Goal: Information Seeking & Learning: Check status

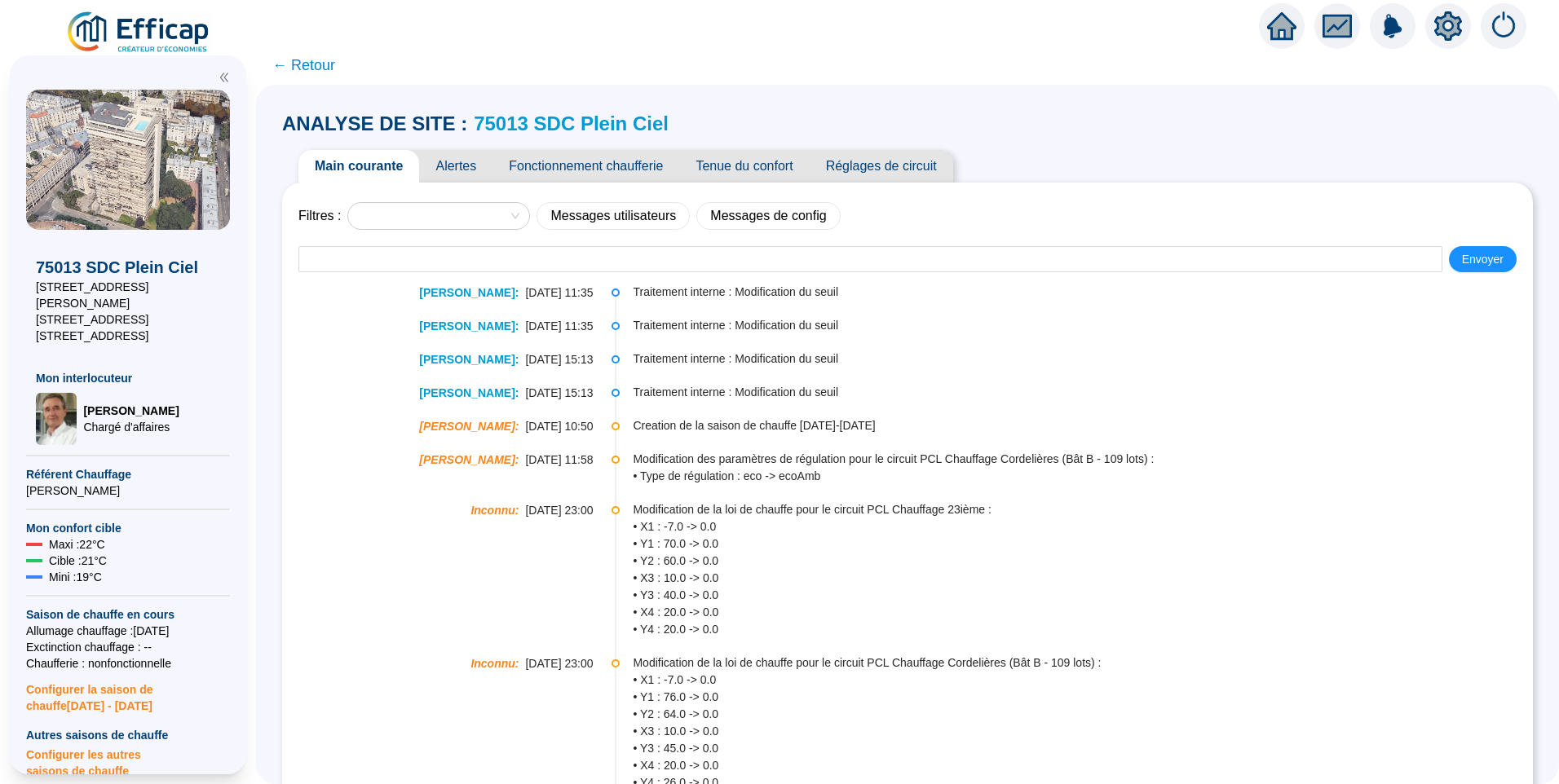
click at [466, 165] on span "Alertes" at bounding box center [456, 166] width 73 height 32
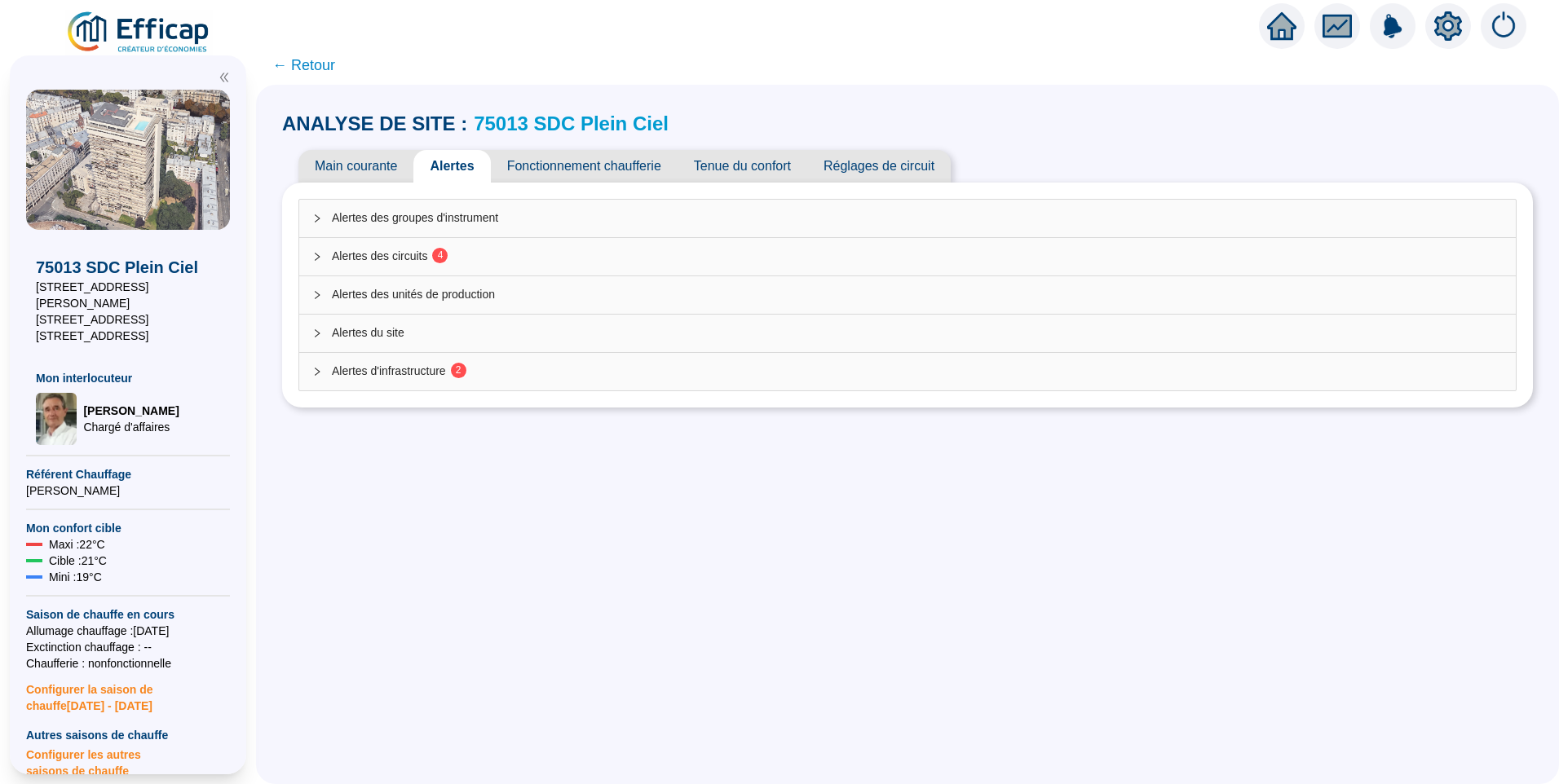
click at [434, 357] on div "Alertes d'infrastructure 2" at bounding box center [907, 372] width 1217 height 37
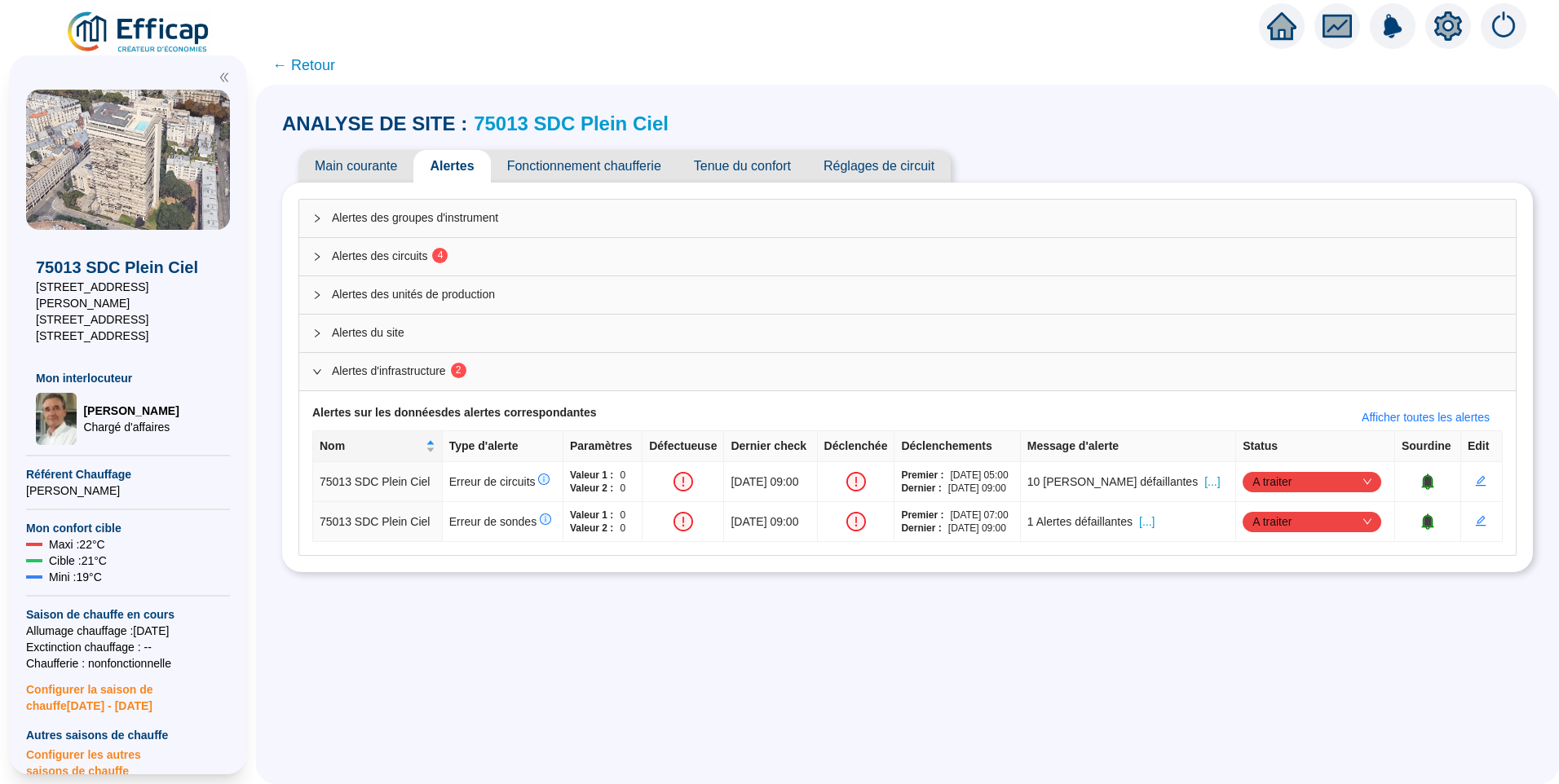
click at [551, 155] on span "Fonctionnement chaufferie" at bounding box center [584, 166] width 186 height 32
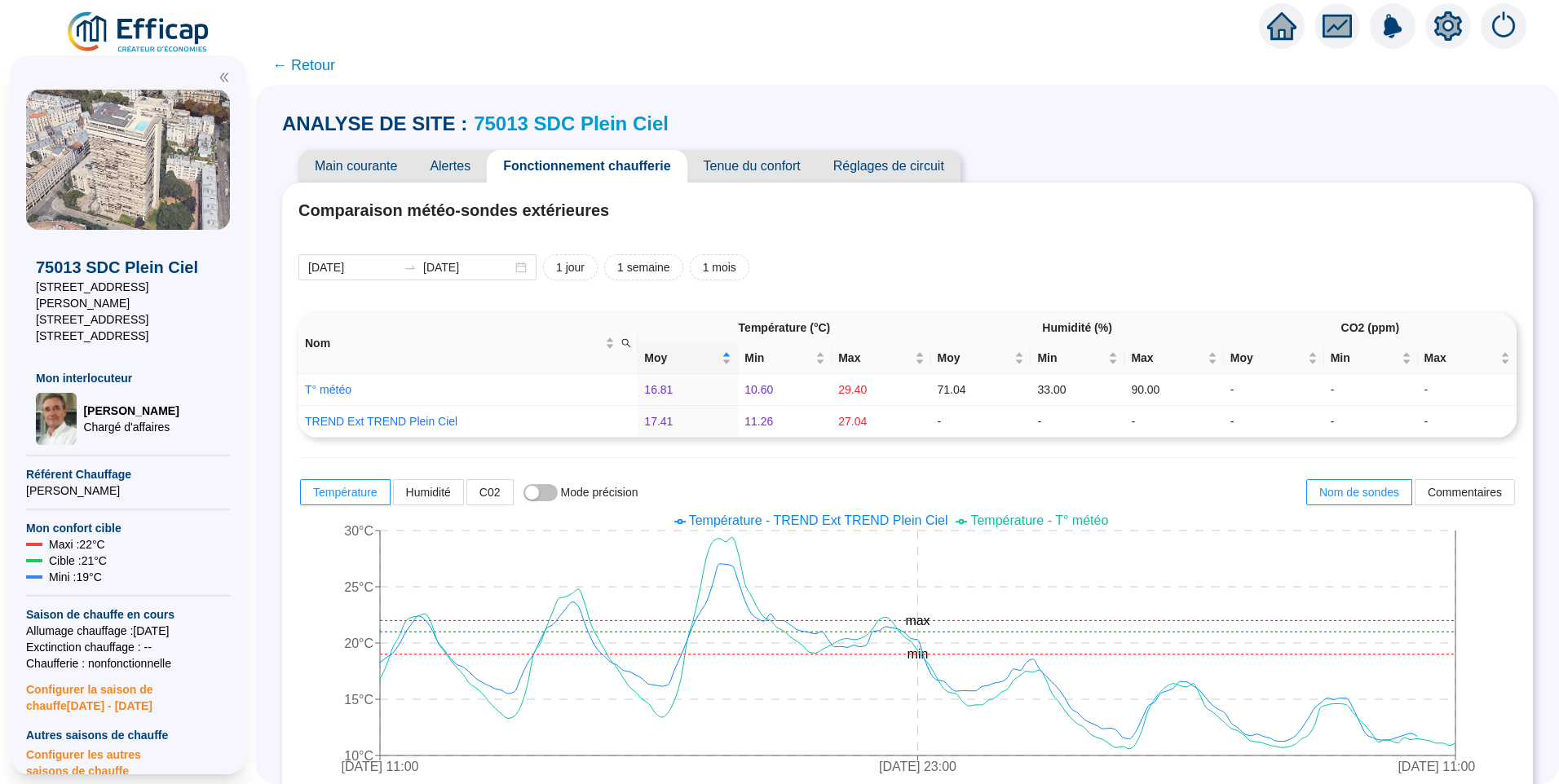
click at [358, 171] on span "Main courante" at bounding box center [356, 166] width 115 height 32
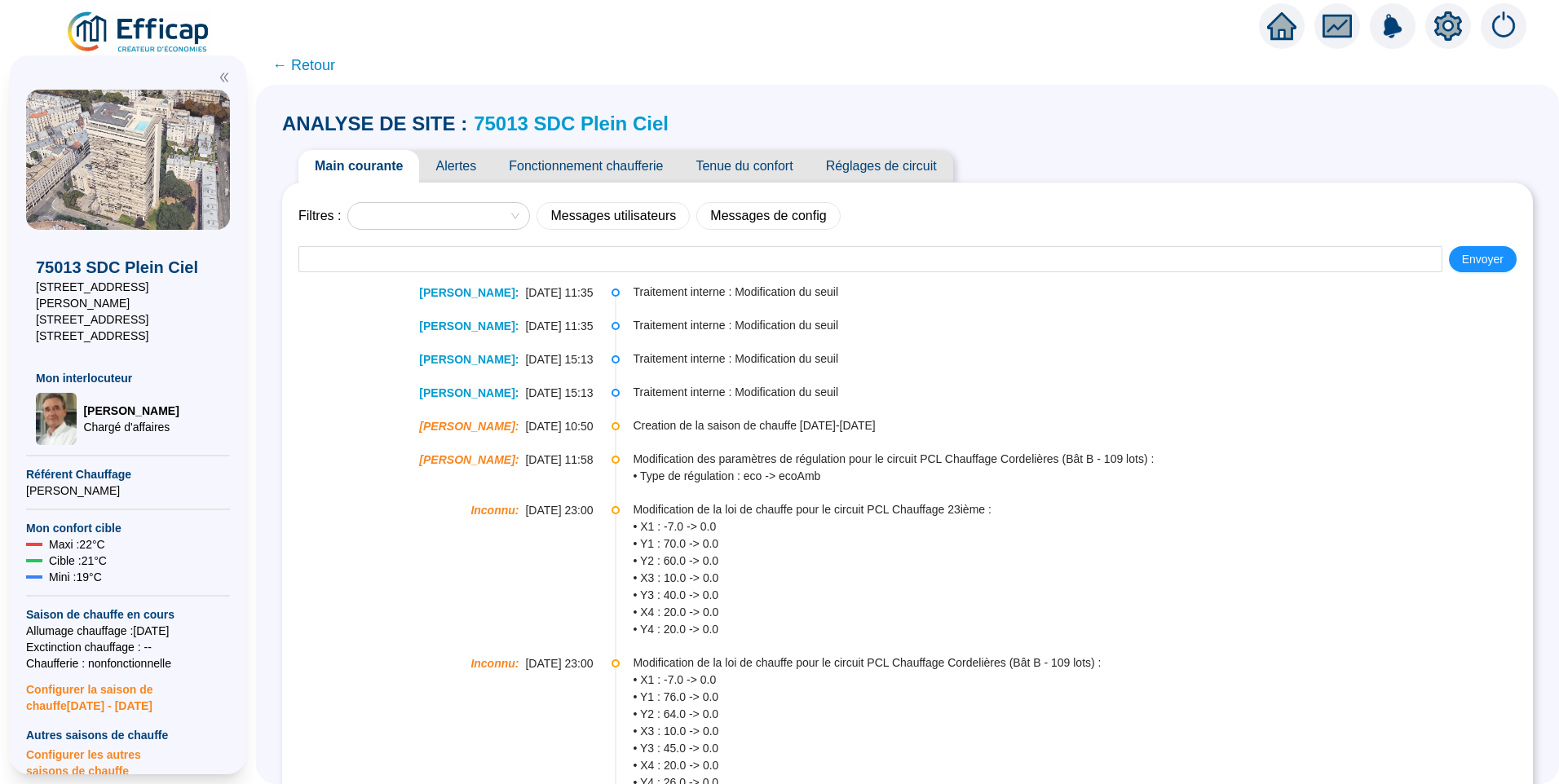
click at [468, 155] on span "Alertes" at bounding box center [456, 166] width 73 height 32
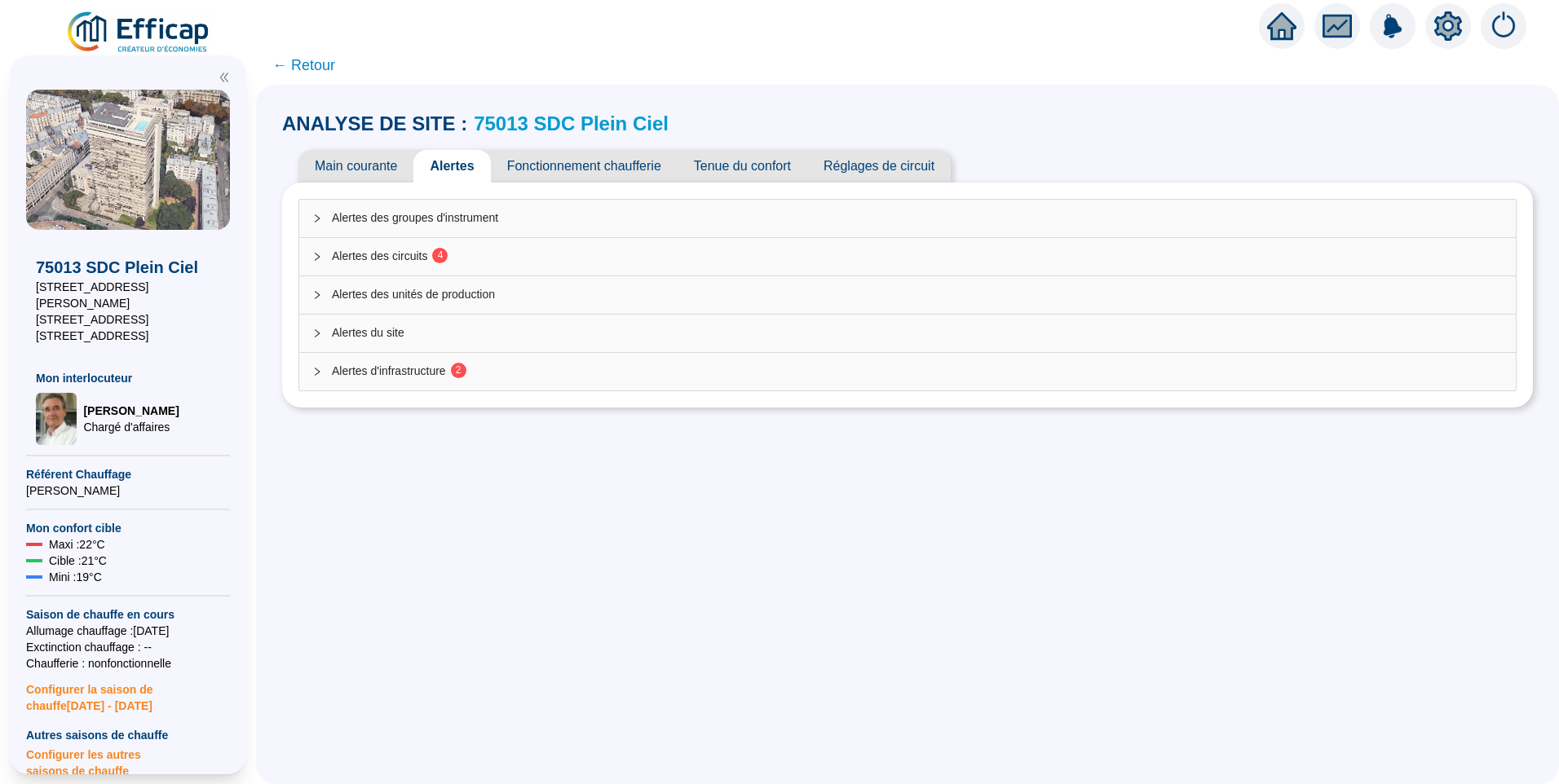
click at [433, 264] on span "Alertes des circuits 4" at bounding box center [917, 256] width 1171 height 17
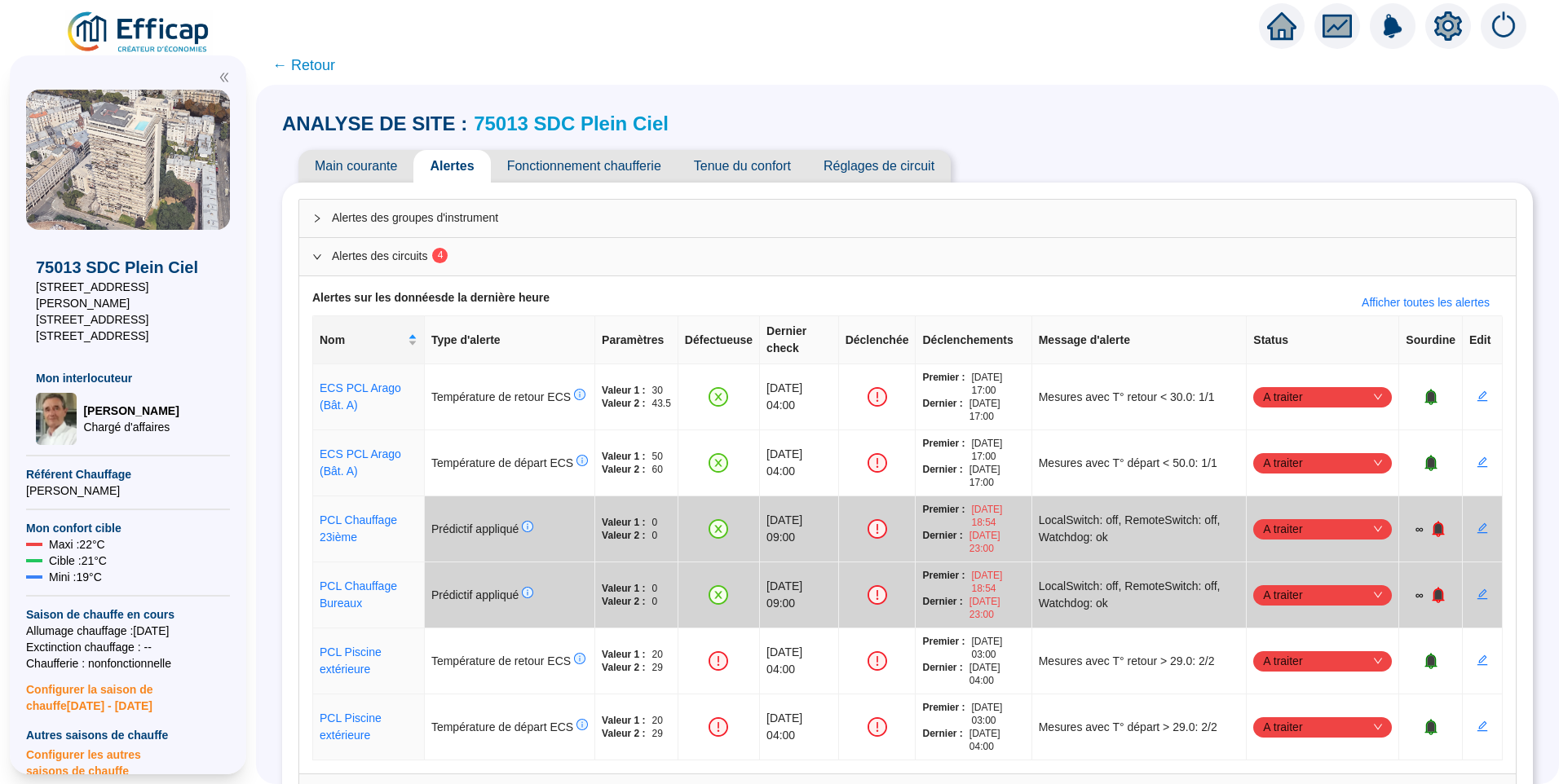
click at [587, 163] on span "Fonctionnement chaufferie" at bounding box center [584, 166] width 186 height 32
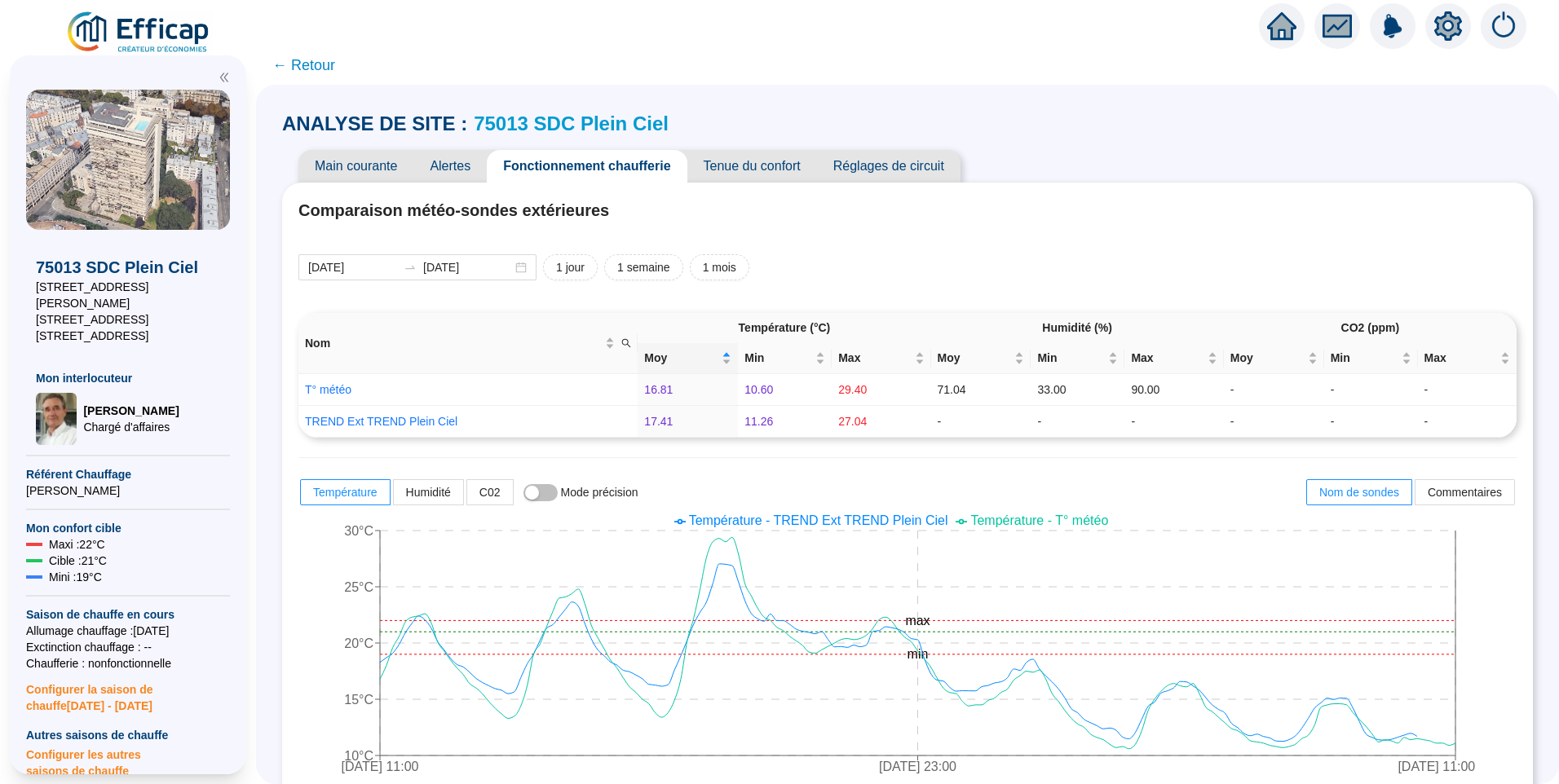
click at [1076, 125] on div "ANALYSE DE SITE : 75013 SDC Plein Ciel" at bounding box center [907, 123] width 1251 height 26
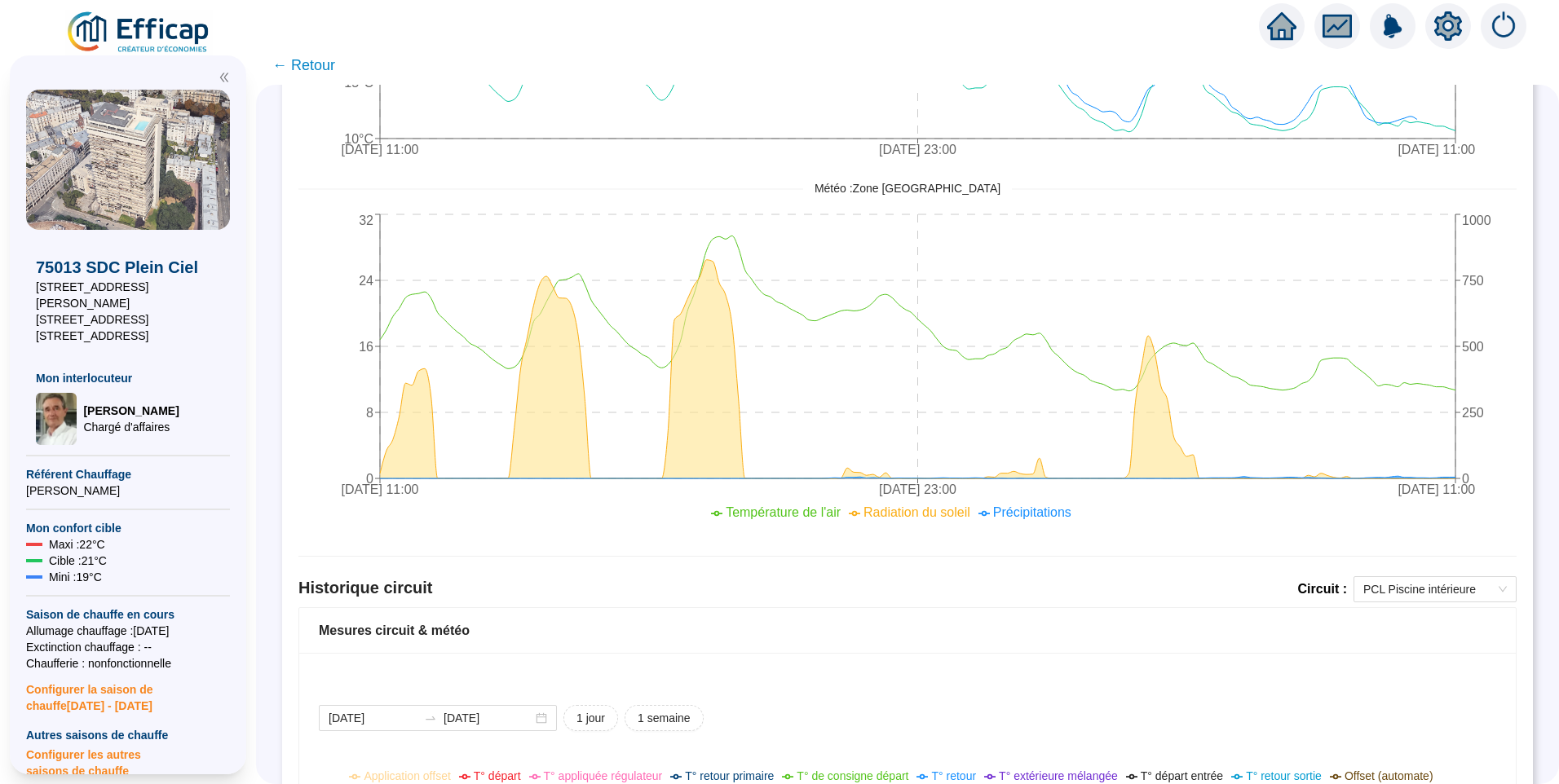
scroll to position [209, 0]
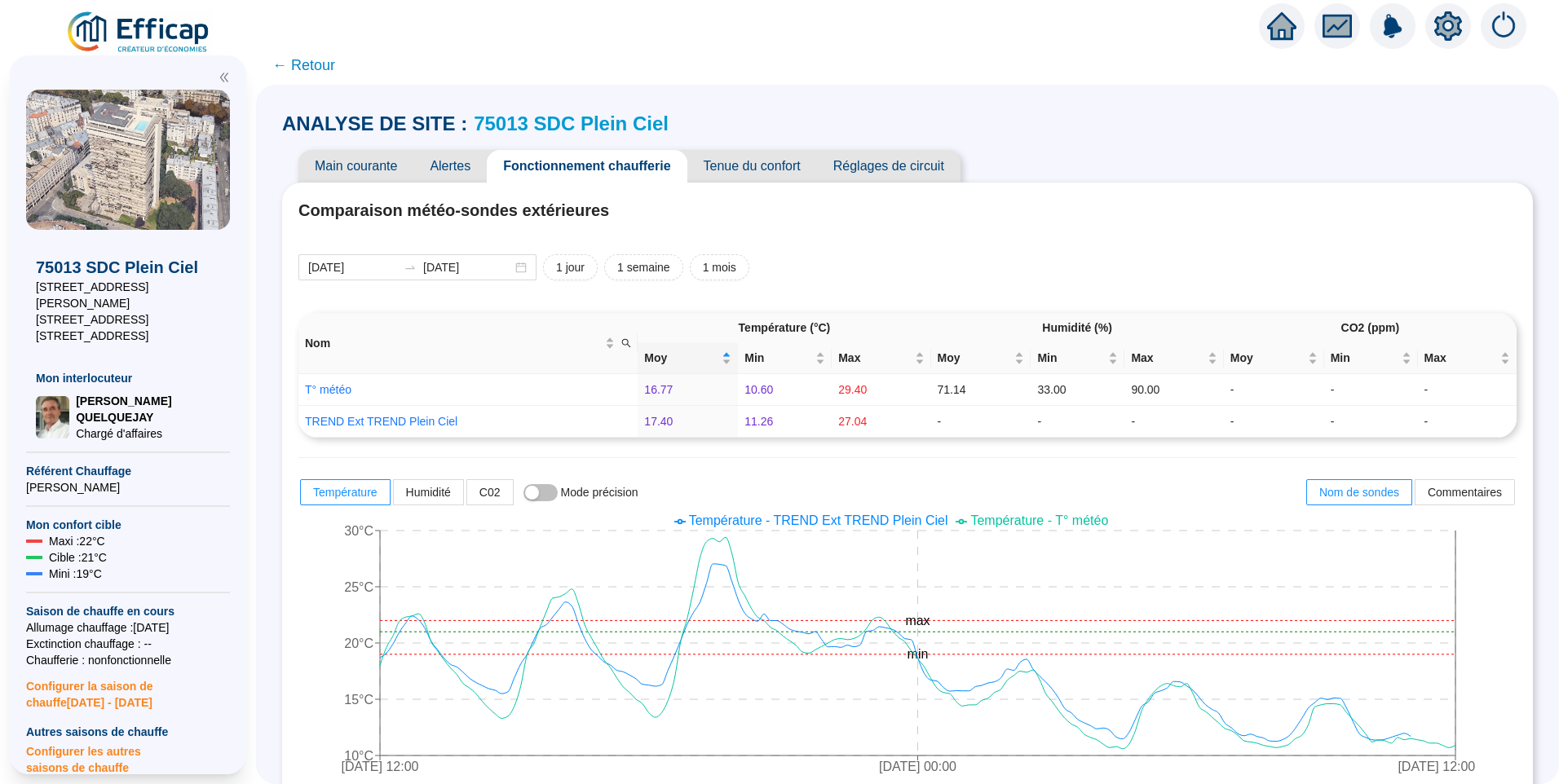
click at [1442, 26] on icon "setting" at bounding box center [1447, 26] width 11 height 11
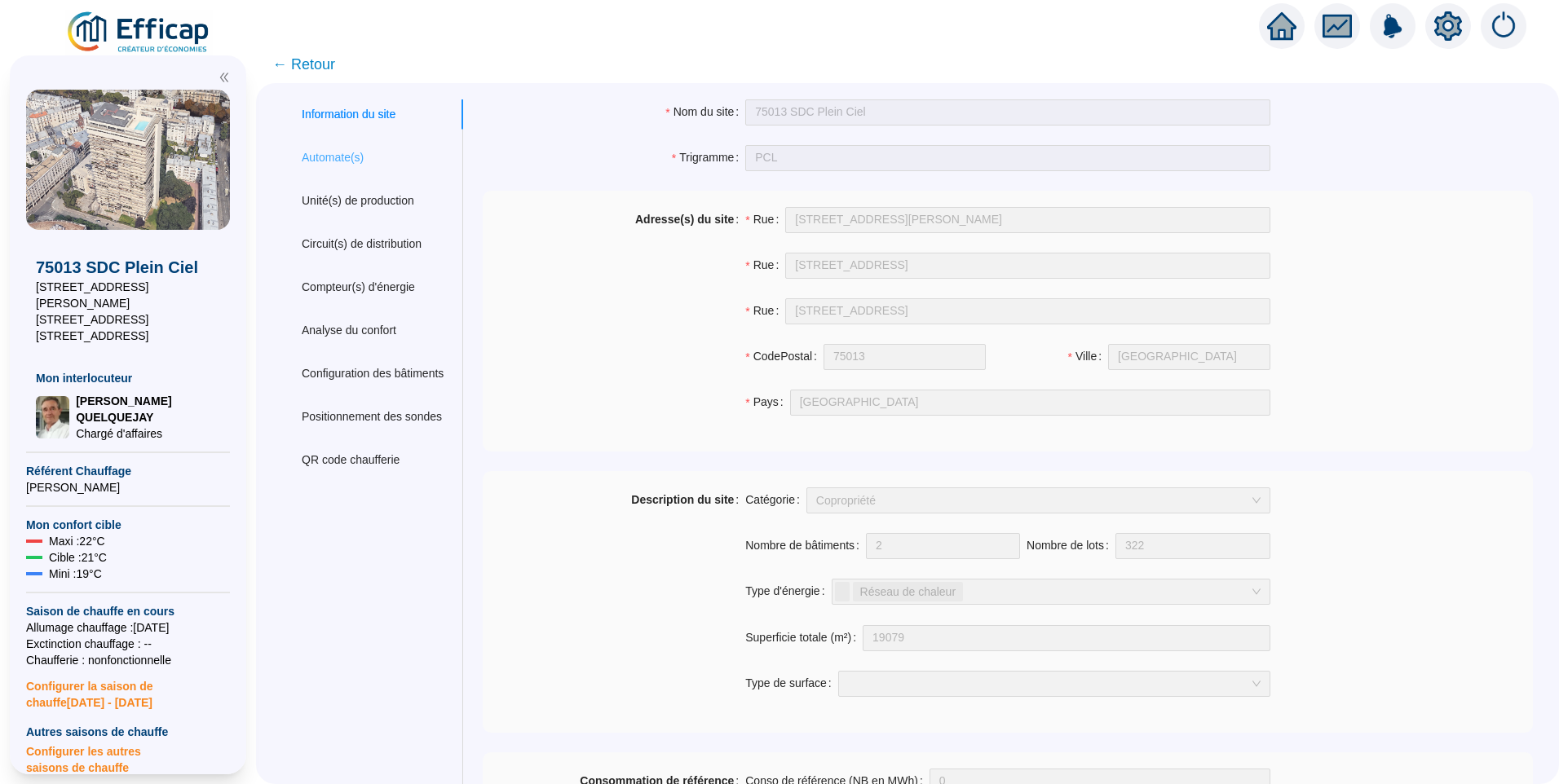
click at [382, 161] on div "Automate(s)" at bounding box center [372, 157] width 181 height 30
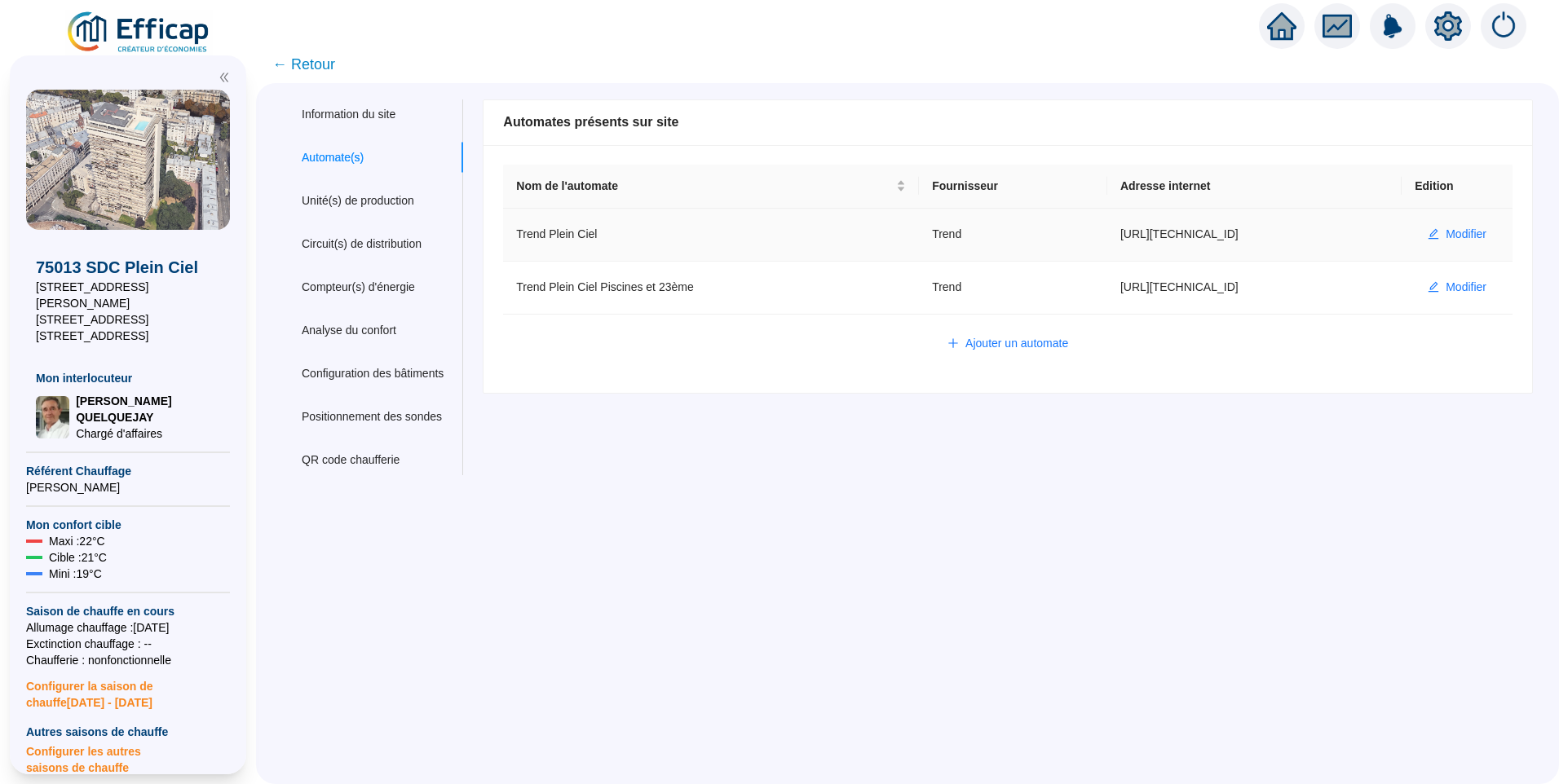
drag, startPoint x: 1201, startPoint y: 237, endPoint x: 1084, endPoint y: 240, distance: 117.0
click at [1108, 240] on td "[URL][TECHNICAL_ID]" at bounding box center [1255, 235] width 295 height 53
copy td "[URL][TECHNICAL_ID]"
click at [317, 63] on span "← Retour" at bounding box center [304, 64] width 63 height 23
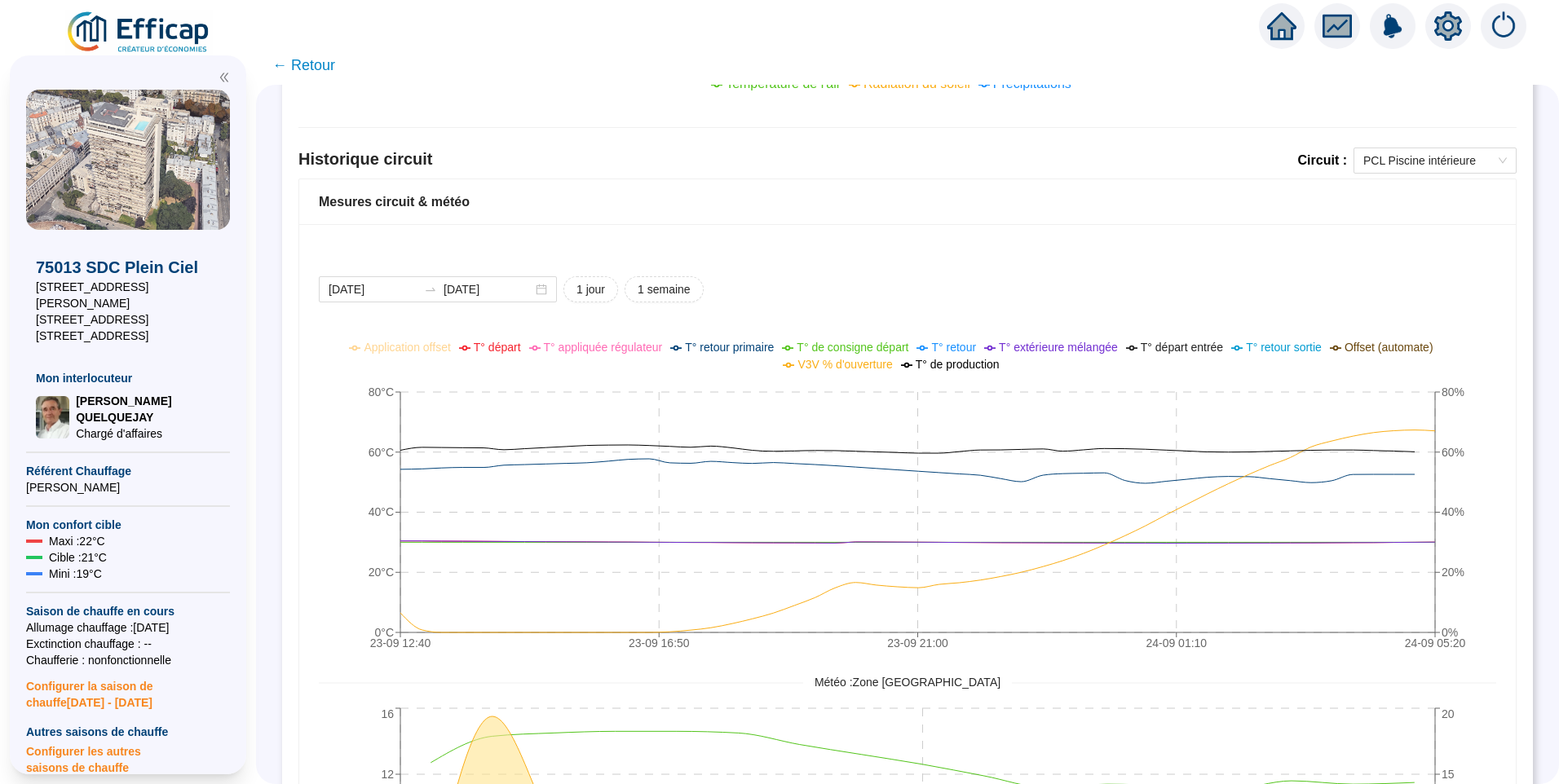
scroll to position [1060, 0]
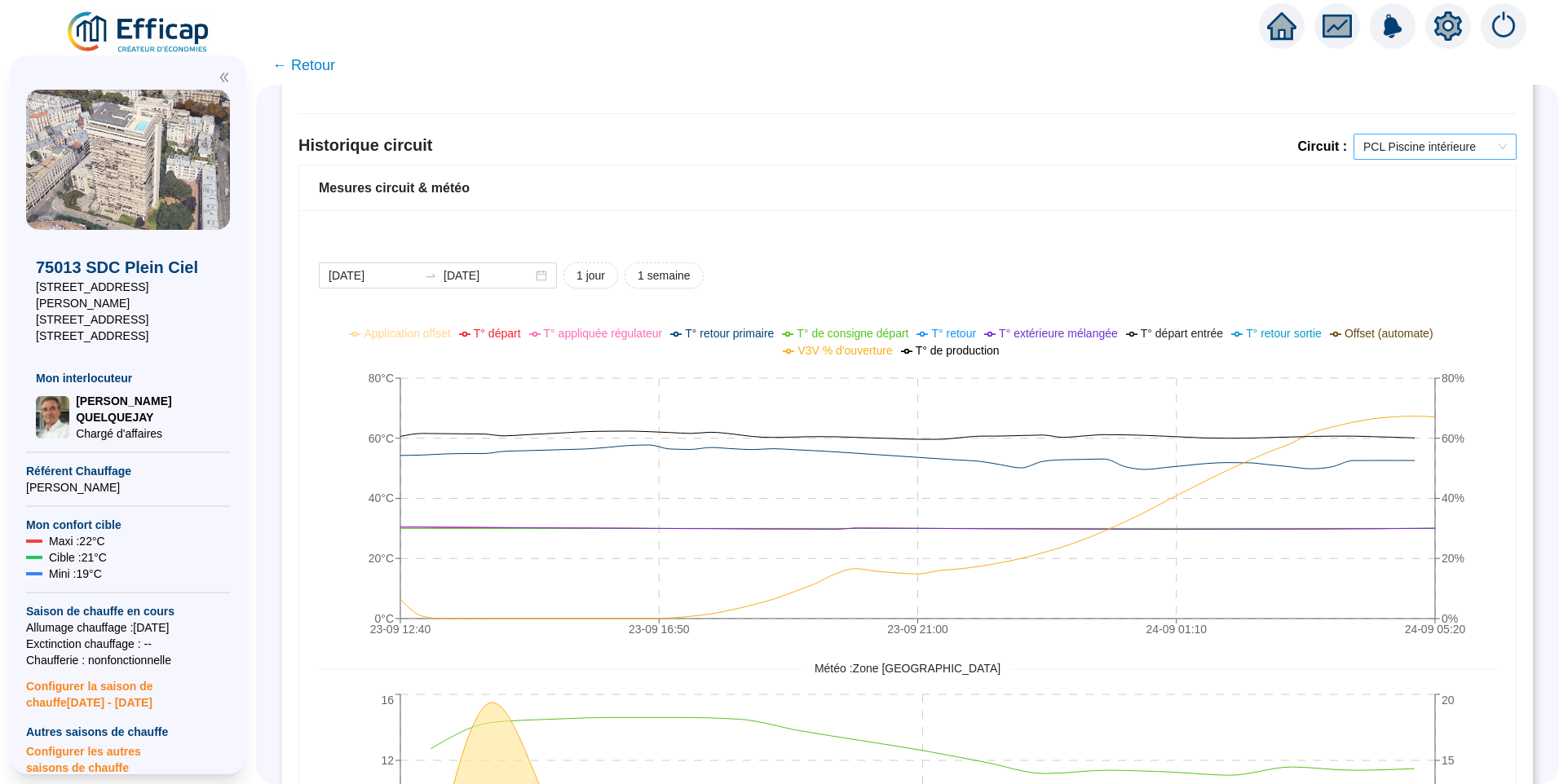
click at [1430, 144] on span "PCL Piscine intérieure" at bounding box center [1435, 146] width 144 height 25
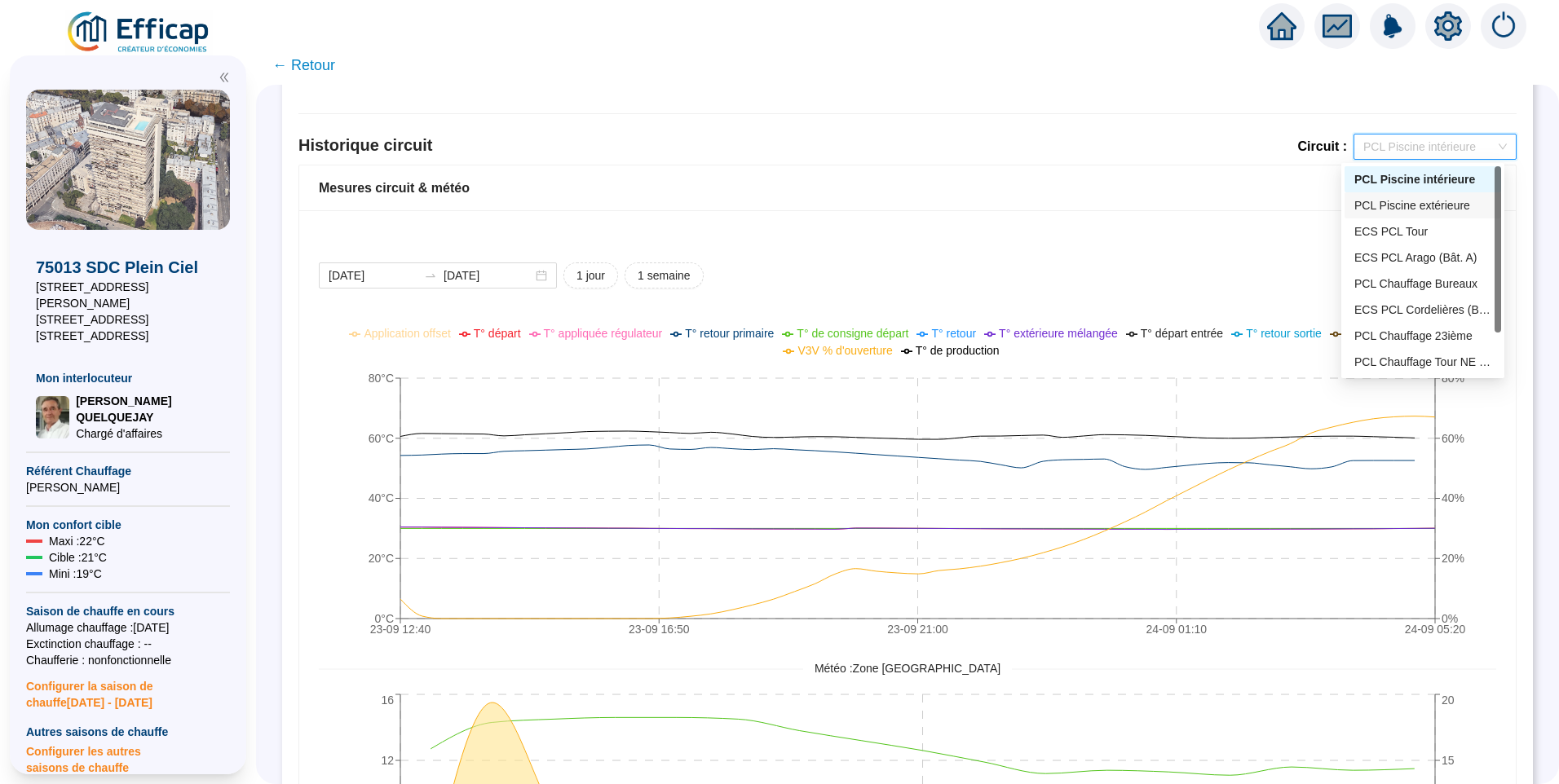
click at [1452, 206] on div "PCL Piscine extérieure" at bounding box center [1423, 206] width 137 height 17
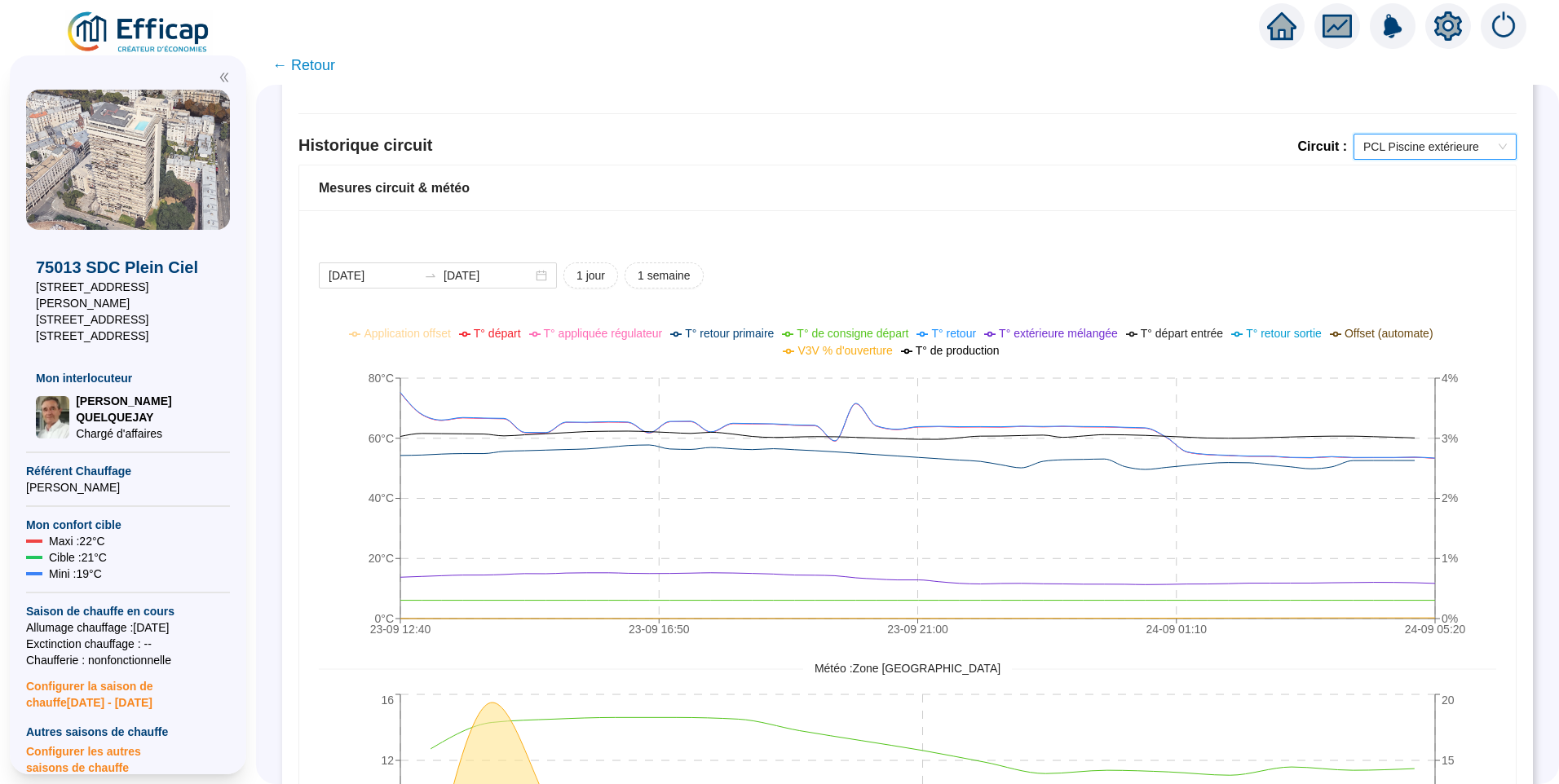
click at [1441, 157] on span "PCL Piscine extérieure" at bounding box center [1435, 146] width 144 height 25
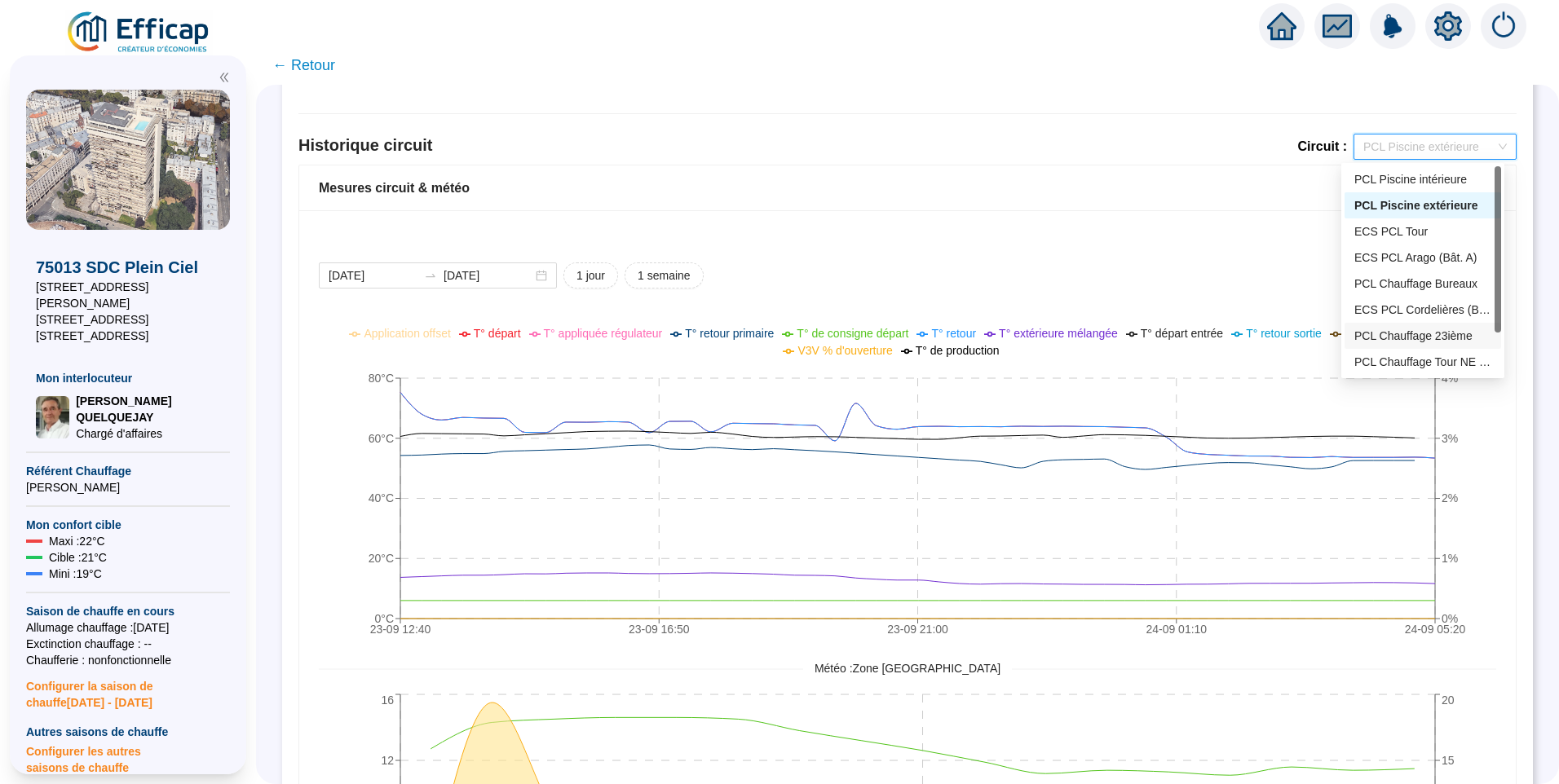
click at [1408, 346] on div "PCL Chauffage 23ième" at bounding box center [1423, 335] width 157 height 26
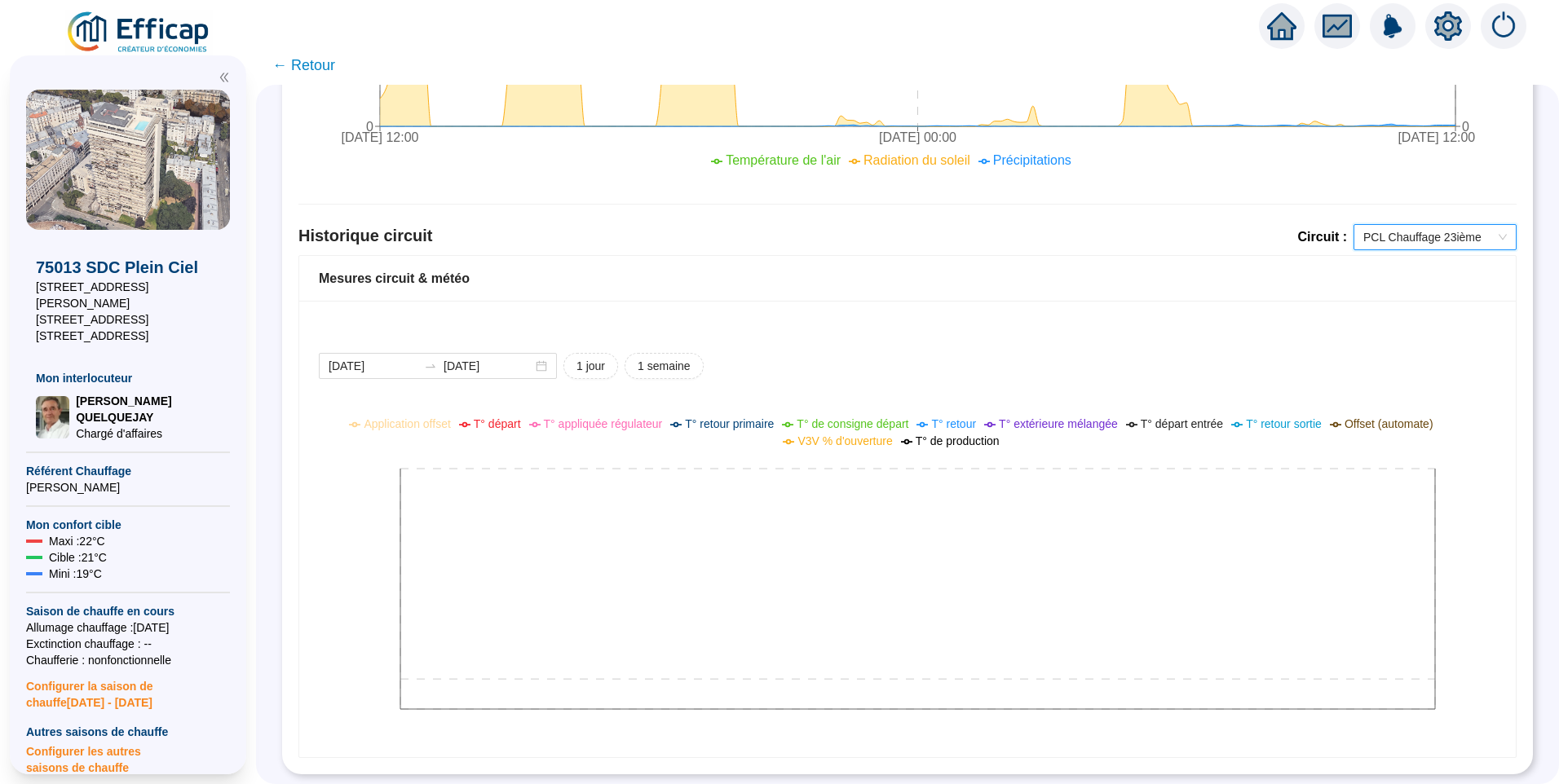
scroll to position [981, 0]
click at [591, 530] on icon at bounding box center [895, 575] width 1153 height 326
click at [409, 363] on div "[DATE] [DATE]" at bounding box center [438, 366] width 238 height 26
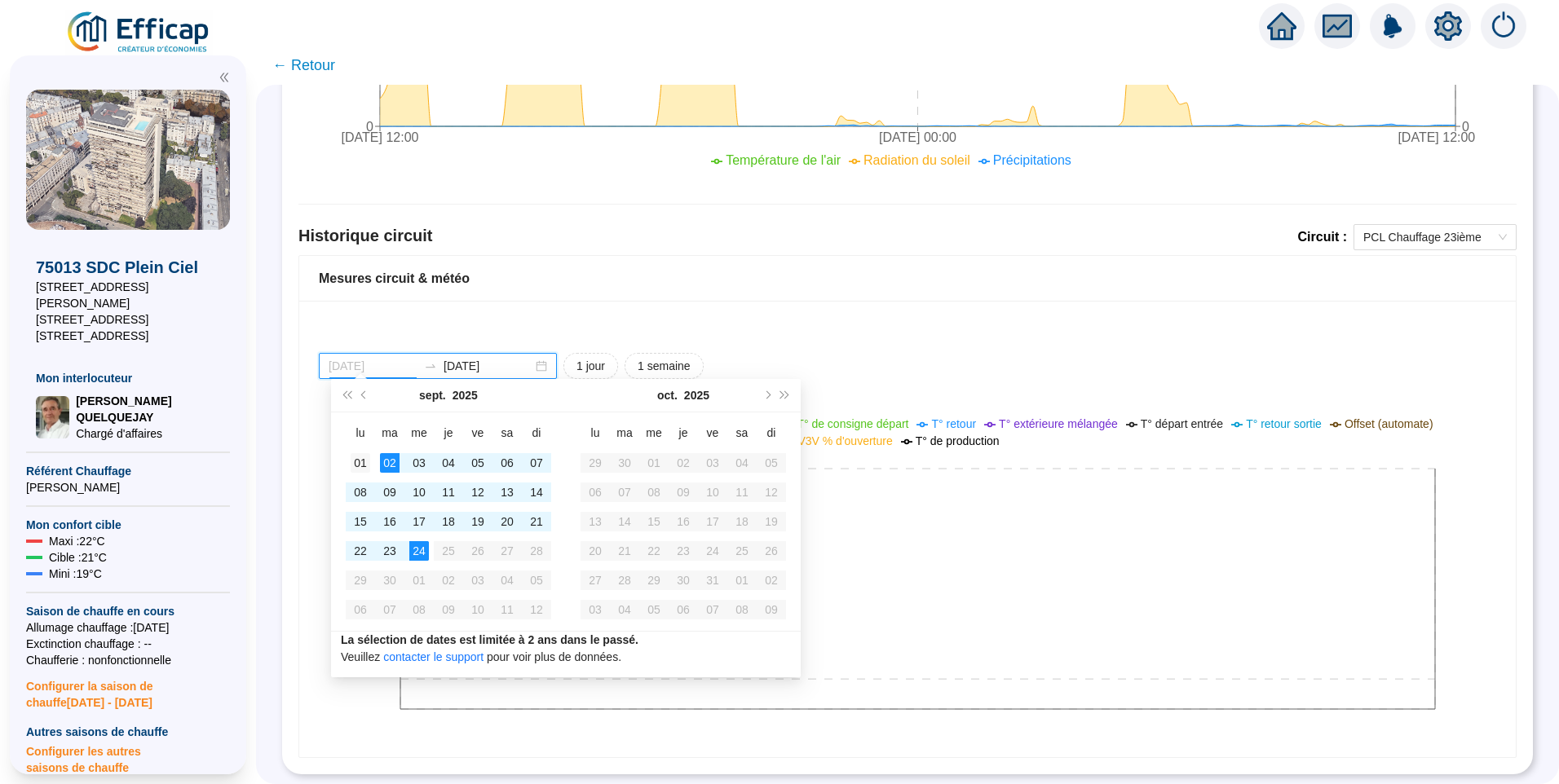
type input "[DATE]"
click at [362, 461] on div "01" at bounding box center [360, 462] width 20 height 20
type input "[DATE]"
click at [415, 547] on div "24" at bounding box center [419, 551] width 20 height 20
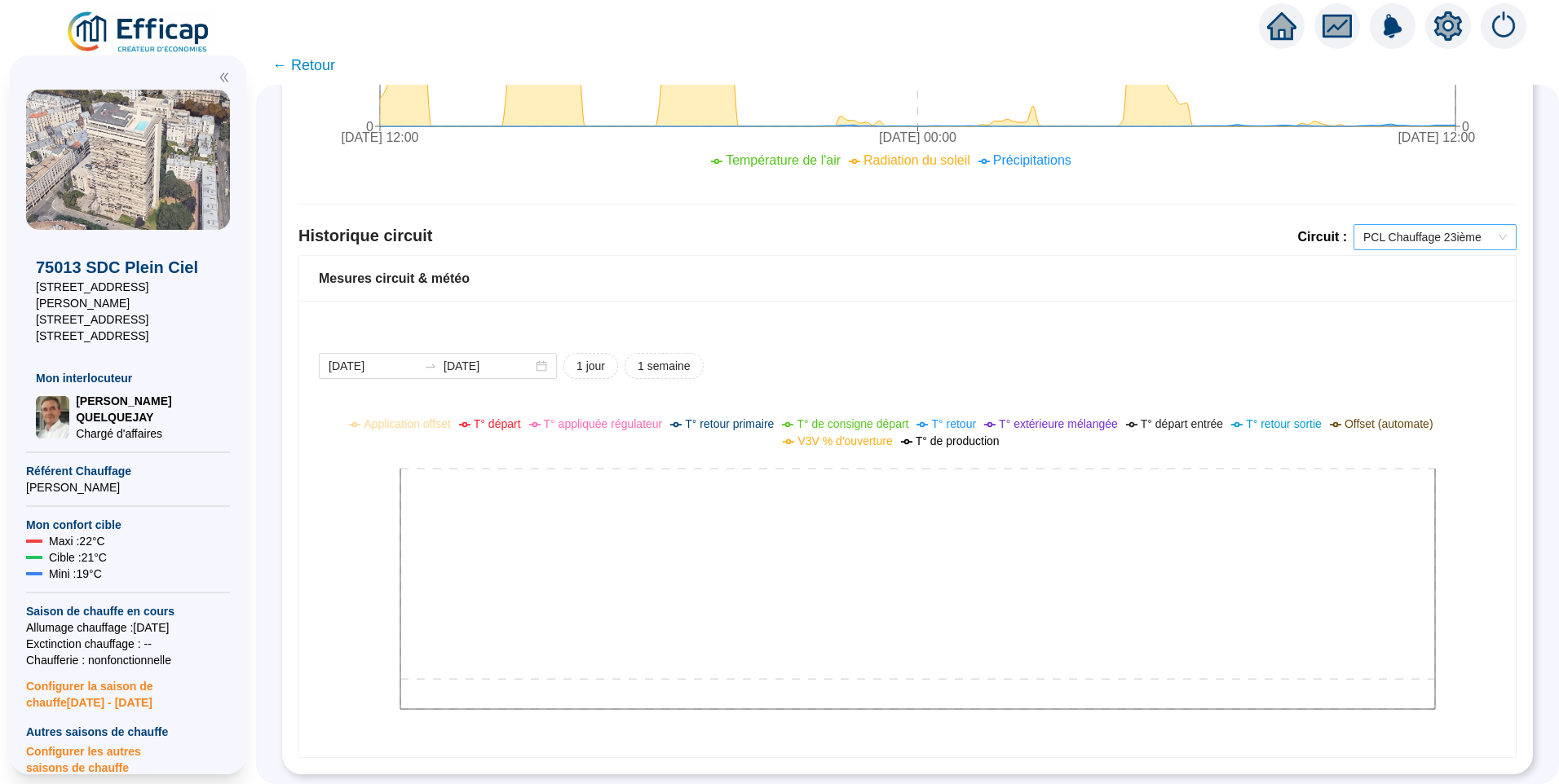
click at [1381, 225] on span "PCL Chauffage 23ième" at bounding box center [1435, 237] width 144 height 25
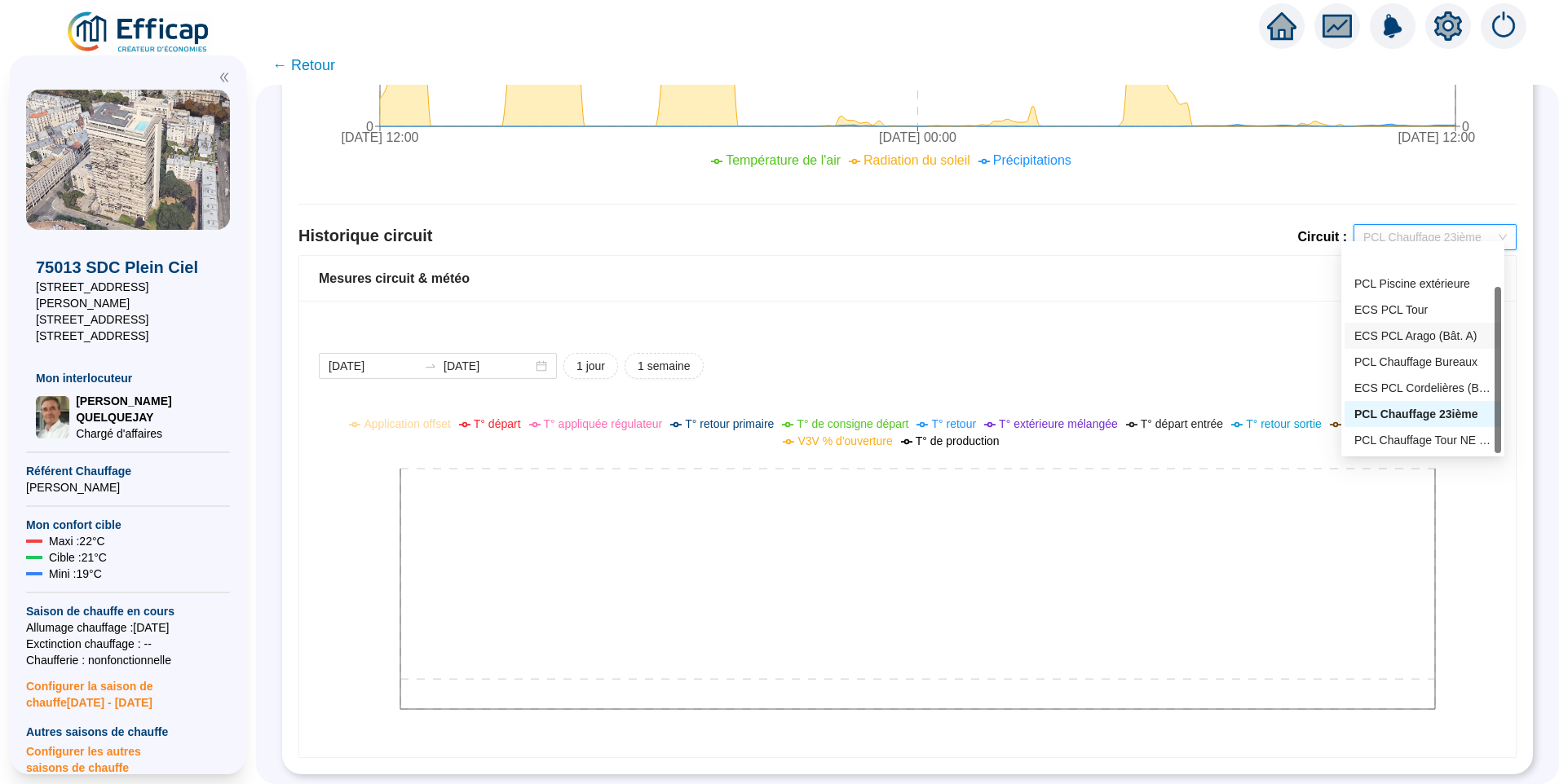
scroll to position [52, 0]
click at [1383, 386] on div "PCL Chauffage Tour NE (Bât D - 191 lots/2)" at bounding box center [1423, 388] width 137 height 17
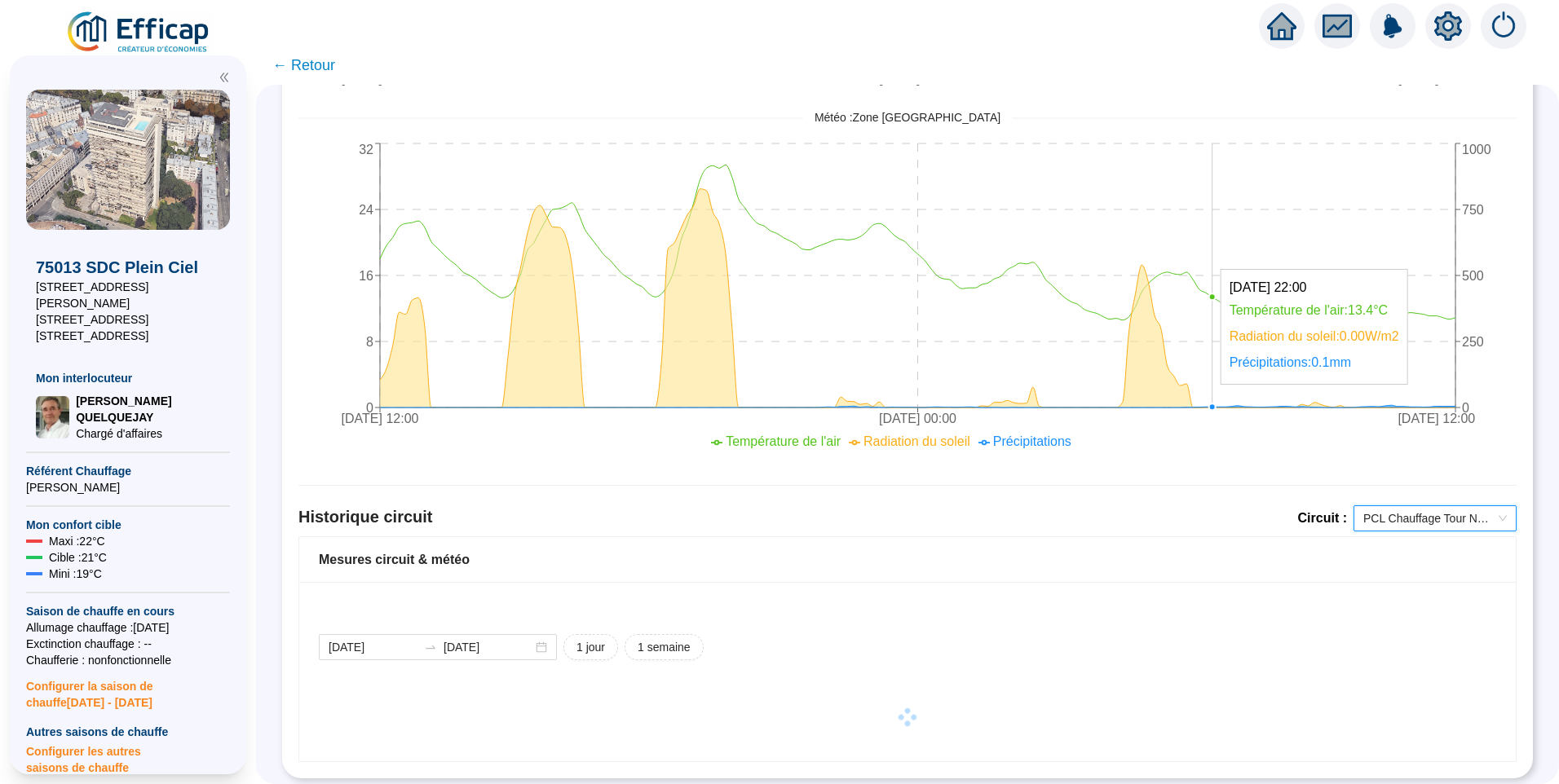
scroll to position [704, 0]
